Goal: Information Seeking & Learning: Compare options

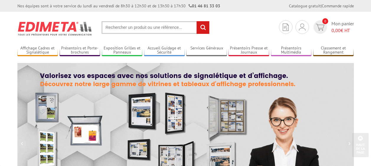
scroll to position [295, 0]
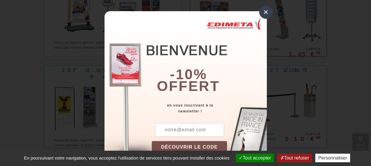
click at [261, 13] on div "×" at bounding box center [266, 12] width 14 height 14
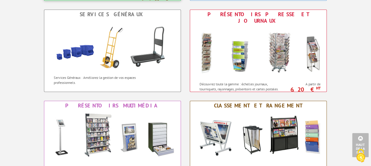
scroll to position [0, 0]
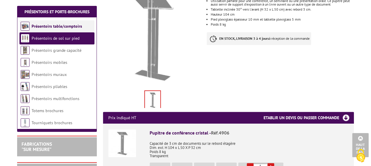
click at [58, 28] on link "Présentoirs table/comptoirs" at bounding box center [57, 26] width 50 height 5
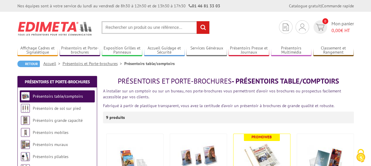
scroll to position [118, 0]
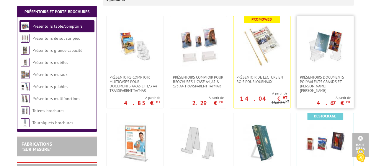
click at [314, 69] on link at bounding box center [325, 45] width 57 height 59
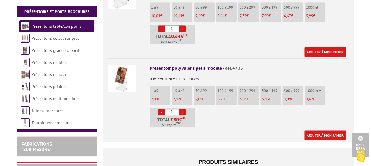
scroll to position [177, 0]
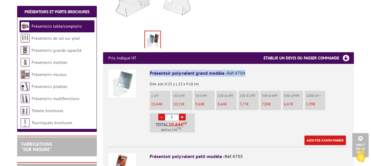
drag, startPoint x: 247, startPoint y: 67, endPoint x: 150, endPoint y: 65, distance: 97.6
click at [150, 70] on div "Présentoir polyvalent grand modèle - Réf.4704" at bounding box center [249, 73] width 199 height 7
copy div "Présentoir polyvalent grand modèle - Réf.4704"
drag, startPoint x: 164, startPoint y: 98, endPoint x: 151, endPoint y: 99, distance: 12.7
click at [151, 102] on p "10,64 €" at bounding box center [160, 104] width 19 height 4
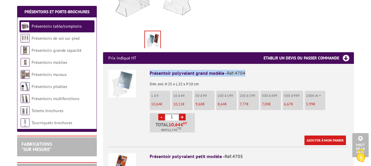
copy p "10,64 €"
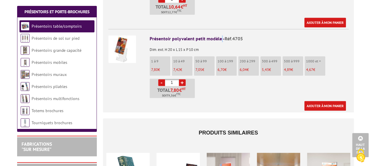
click at [219, 35] on div "Présentoir polyvalent petit modèle - Réf.4705" at bounding box center [249, 38] width 199 height 7
drag, startPoint x: 242, startPoint y: 34, endPoint x: 146, endPoint y: 34, distance: 96.1
click at [146, 34] on li "Présentoir polyvalent petit modèle - Réf.4705 Dim. ext. H 20 x L 15 x P 10 cm 1…" at bounding box center [228, 70] width 240 height 82
copy div "Présentoir polyvalent petit modèle - Réf.4705"
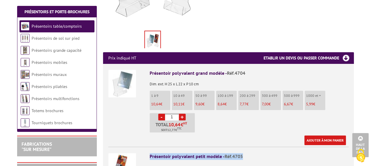
scroll to position [324, 0]
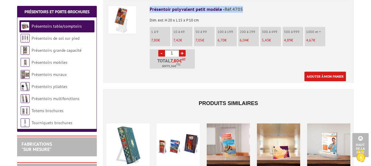
drag, startPoint x: 164, startPoint y: 32, endPoint x: 152, endPoint y: 33, distance: 11.2
click at [152, 38] on p "7,80 €" at bounding box center [160, 40] width 19 height 4
drag, startPoint x: 191, startPoint y: 32, endPoint x: 173, endPoint y: 32, distance: 17.1
click at [173, 38] on p "7,42 €" at bounding box center [182, 40] width 19 height 4
copy p "7,42 €"
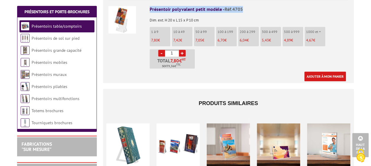
scroll to position [206, 0]
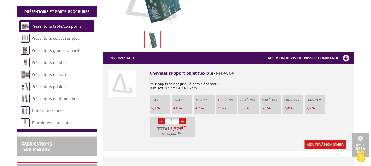
scroll to position [118, 0]
